Goal: Information Seeking & Learning: Learn about a topic

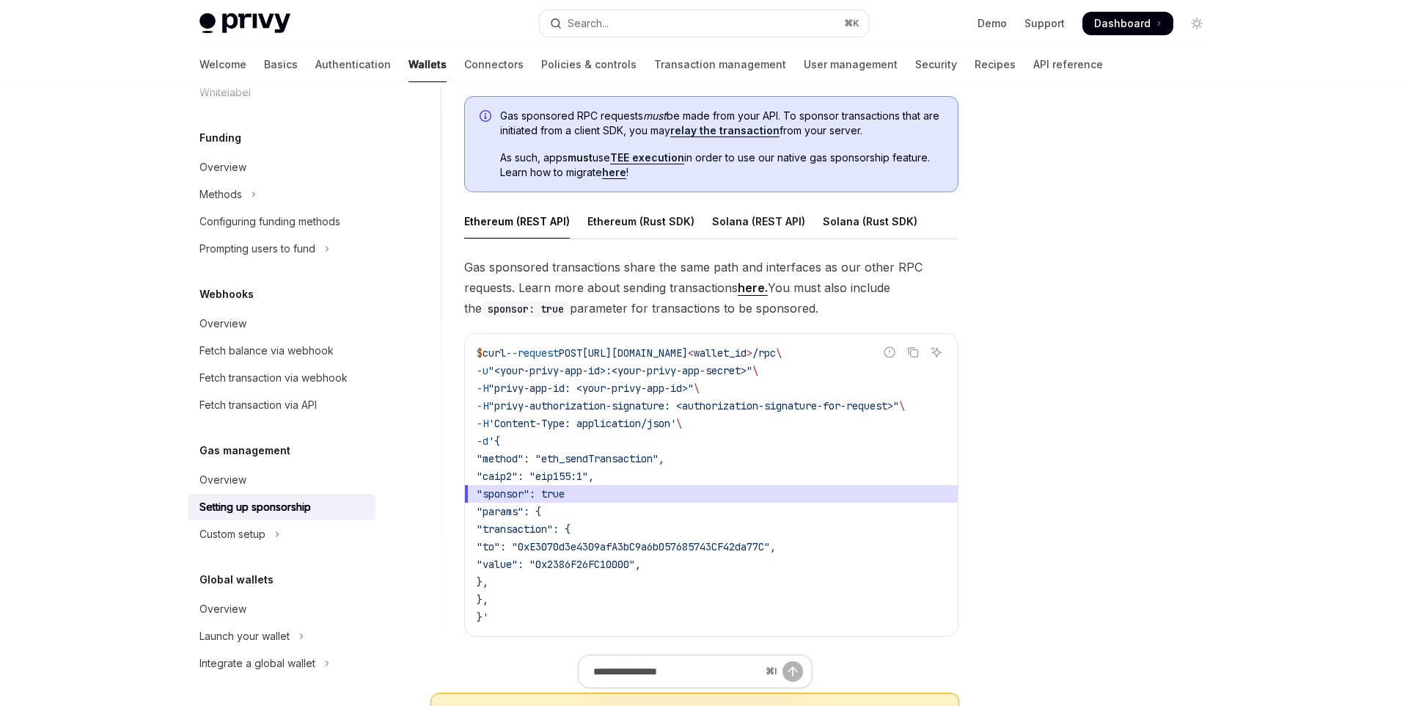
scroll to position [786, 0]
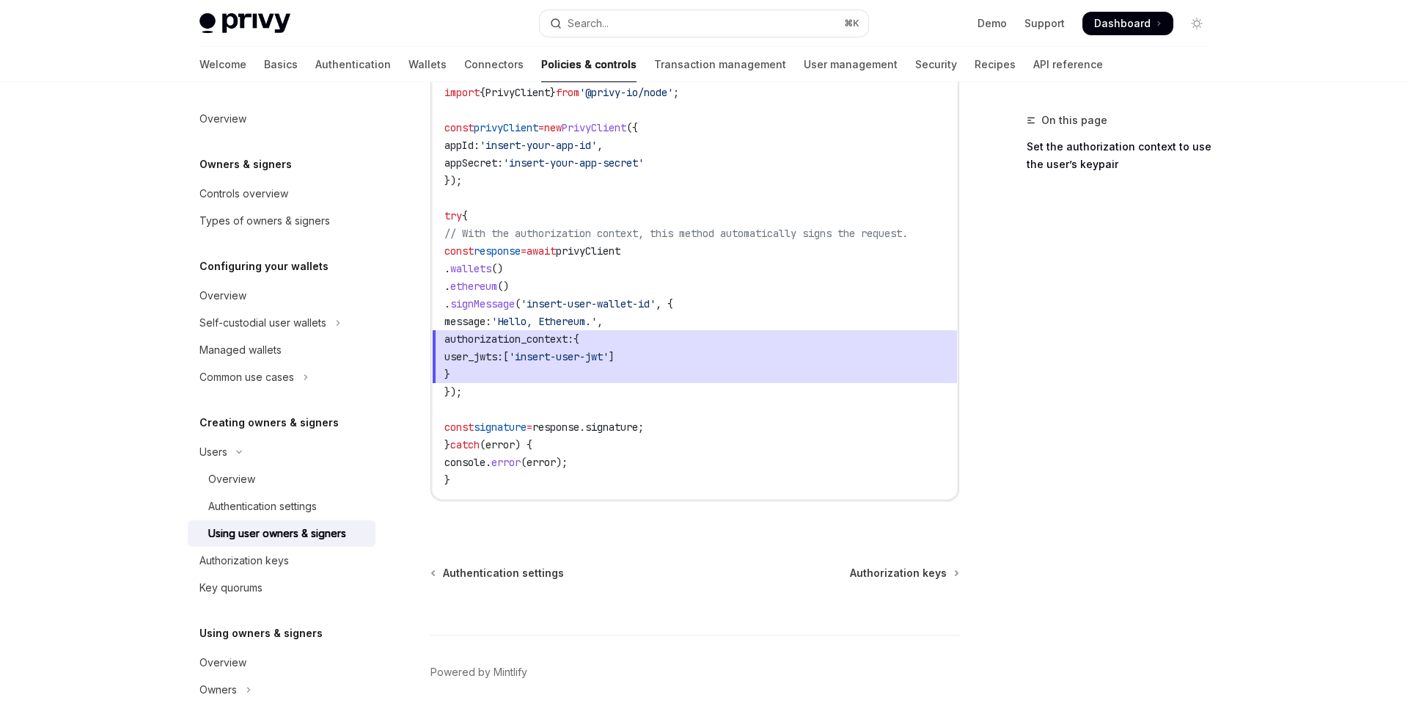
scroll to position [942, 0]
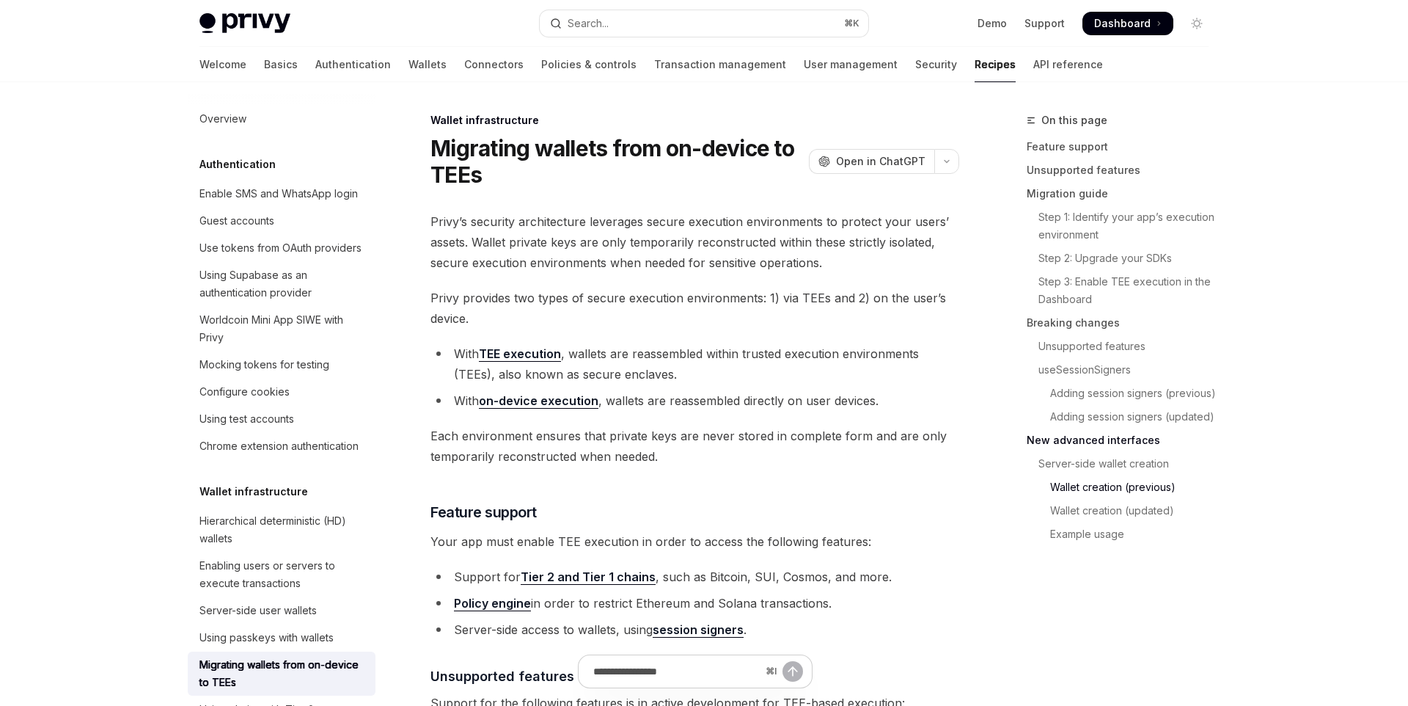
scroll to position [3795, 0]
